Goal: Transaction & Acquisition: Download file/media

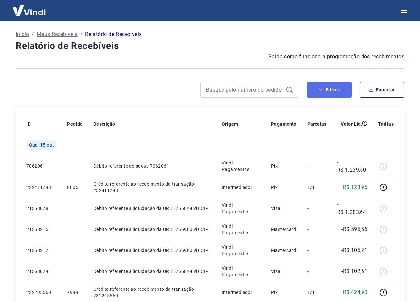
click at [308, 88] on button "Filtros" at bounding box center [329, 90] width 45 height 16
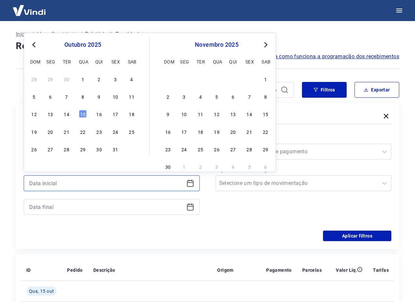
click at [91, 186] on input at bounding box center [106, 183] width 155 height 10
click at [68, 116] on div "14" at bounding box center [67, 114] width 8 height 8
type input "[DATE]"
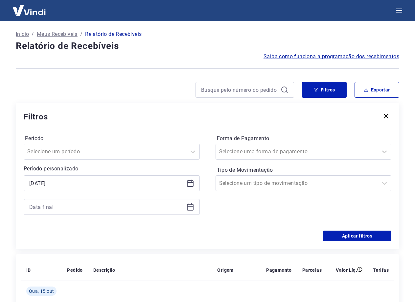
click at [81, 201] on div at bounding box center [112, 207] width 176 height 16
click at [84, 212] on div at bounding box center [112, 207] width 176 height 16
click at [81, 206] on input at bounding box center [106, 207] width 155 height 10
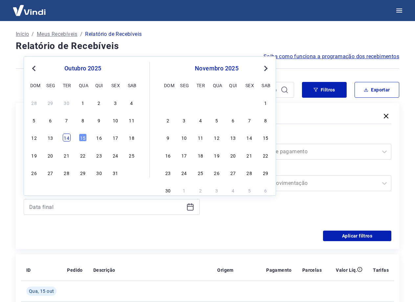
click at [65, 141] on div "14" at bounding box center [67, 138] width 8 height 8
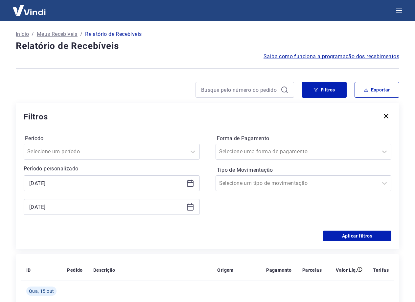
type input "[DATE]"
click at [102, 218] on div "Período Selecione um período Período personalizado Selected date: [DATE] [DATE]…" at bounding box center [112, 177] width 176 height 89
drag, startPoint x: 364, startPoint y: 234, endPoint x: 317, endPoint y: 154, distance: 92.0
click at [363, 234] on button "Aplicar filtros" at bounding box center [357, 236] width 68 height 11
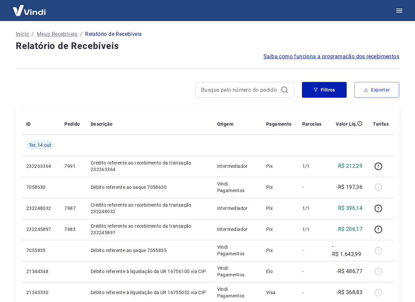
click at [368, 92] on button "Exportar" at bounding box center [377, 90] width 45 height 16
type input "[DATE]"
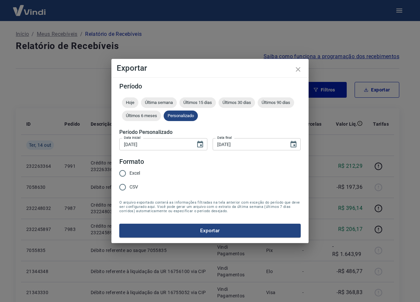
click at [152, 174] on form "Período Hoje Última semana Últimos 15 dias Últimos 30 dias Últimos 90 dias Últi…" at bounding box center [210, 160] width 182 height 155
click at [126, 171] on input "Excel" at bounding box center [123, 173] width 14 height 14
radio input "true"
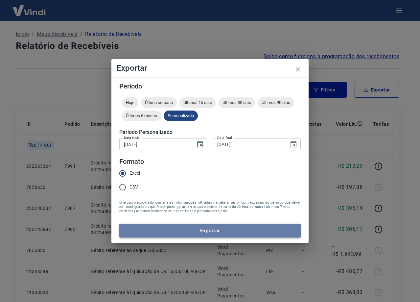
click at [169, 224] on button "Exportar" at bounding box center [210, 231] width 182 height 14
